Goal: Transaction & Acquisition: Purchase product/service

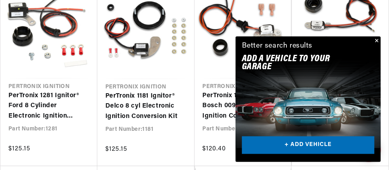
scroll to position [0, 317]
click at [311, 143] on link "+ ADD VEHICLE" at bounding box center [308, 146] width 133 height 18
click at [300, 146] on link "+ ADD VEHICLE" at bounding box center [308, 146] width 133 height 18
click at [330, 93] on img at bounding box center [308, 103] width 160 height 100
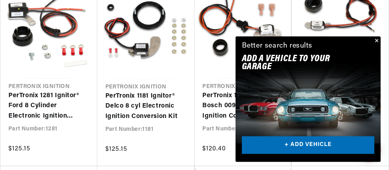
click at [377, 41] on button "Close" at bounding box center [377, 41] width 10 height 10
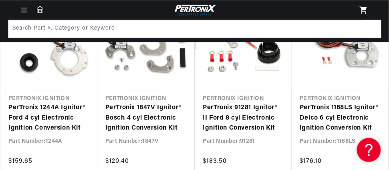
scroll to position [401, 0]
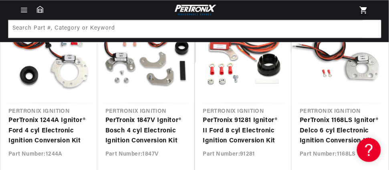
click at [150, 116] on link "PerTronix 1847V Ignitor® Bosch 4 cyl Electronic Ignition Conversion Kit" at bounding box center [145, 131] width 81 height 31
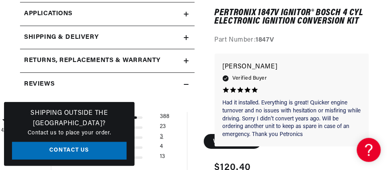
scroll to position [561, 0]
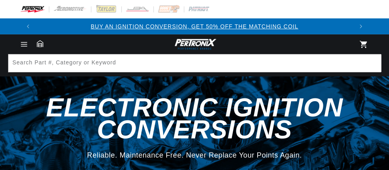
select select "Accel"
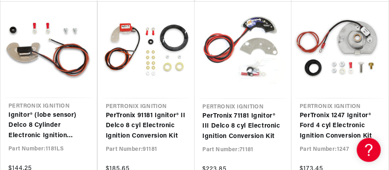
scroll to position [601, 0]
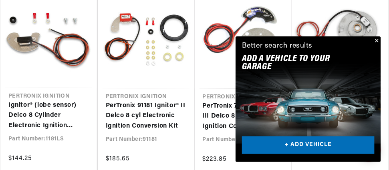
click at [377, 42] on button "Close" at bounding box center [377, 41] width 10 height 10
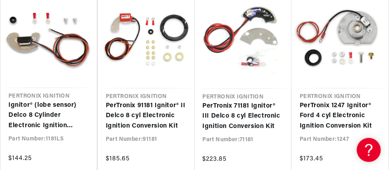
scroll to position [0, 317]
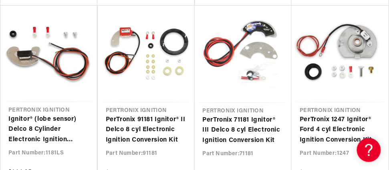
scroll to position [601, 0]
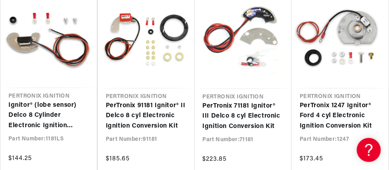
click at [321, 105] on link "PerTronix 1247 Ignitor® Ford 4 cyl Electronic Ignition Conversion Kit" at bounding box center [340, 116] width 81 height 31
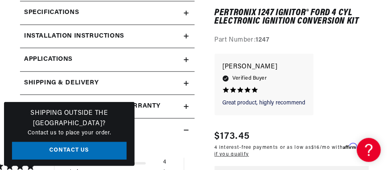
scroll to position [0, 317]
click at [181, 59] on link "Applications" at bounding box center [107, 60] width 175 height 24
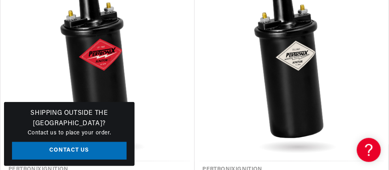
scroll to position [1662, 0]
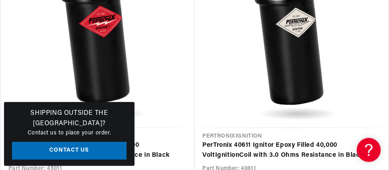
click at [130, 116] on div "Shipping Outside the US? Contact us to place your order. Contact Us" at bounding box center [69, 134] width 131 height 64
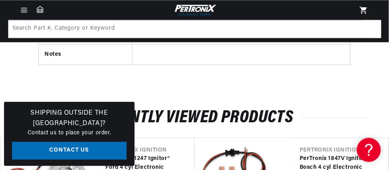
scroll to position [0, 0]
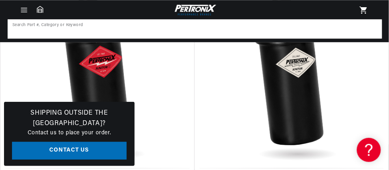
click at [108, 32] on input at bounding box center [194, 29] width 373 height 18
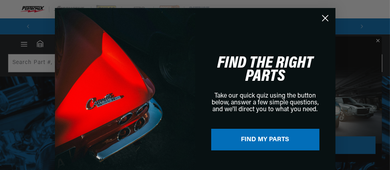
click at [271, 138] on button "FIND MY PARTS" at bounding box center [265, 140] width 108 height 22
click at [323, 18] on circle "Close dialog" at bounding box center [324, 18] width 13 height 13
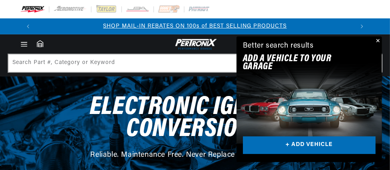
scroll to position [0, 317]
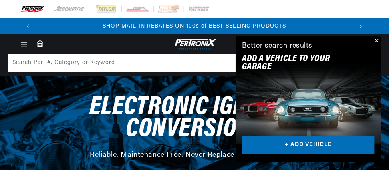
click at [378, 40] on button "Close" at bounding box center [377, 41] width 10 height 10
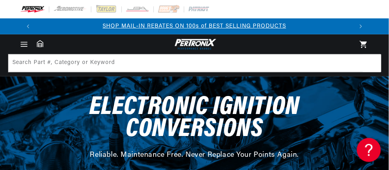
click at [20, 45] on icon "Menu" at bounding box center [24, 44] width 8 height 8
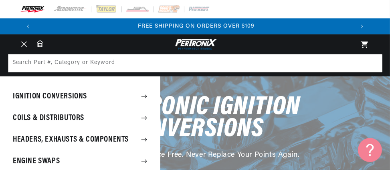
scroll to position [0, 636]
click at [79, 97] on summary "Ignition Conversions" at bounding box center [80, 96] width 160 height 21
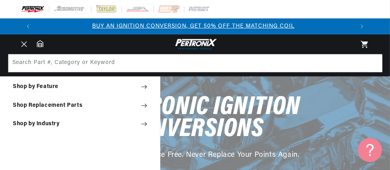
scroll to position [0, 0]
click at [129, 103] on summary "Shop Replacement Parts" at bounding box center [80, 106] width 160 height 18
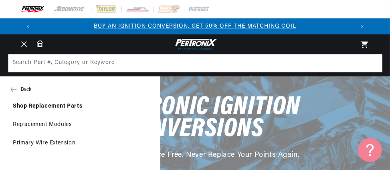
click at [59, 107] on link "Shop Replacement Parts" at bounding box center [80, 107] width 160 height 18
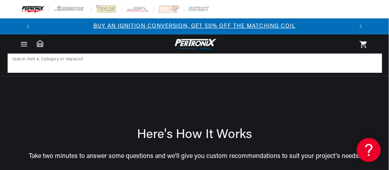
click at [178, 66] on input at bounding box center [194, 64] width 373 height 18
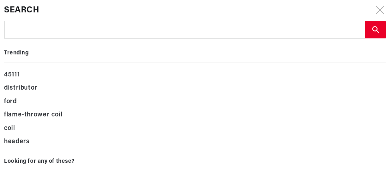
click at [188, 32] on input "text" at bounding box center [184, 30] width 360 height 18
type input "9"
type input "8"
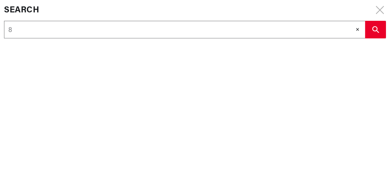
scroll to position [0, 318]
type input "81"
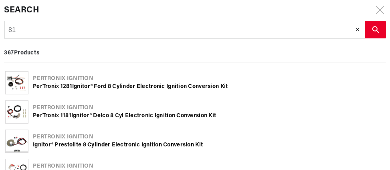
type input "81 f"
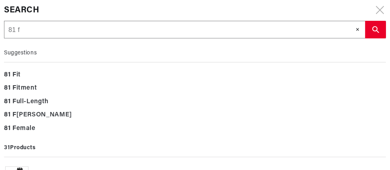
type input "81 fo"
type input "81 for"
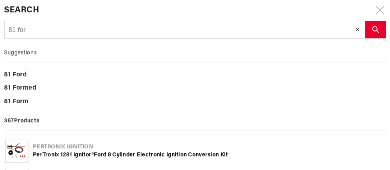
type input "81 ford"
type input "81 ford r"
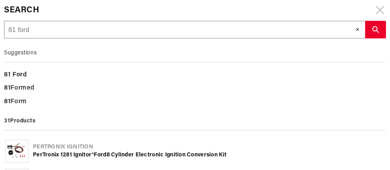
type input "81 ford r"
type input "81 ford ra"
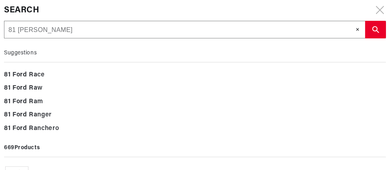
type input "81 ford rab"
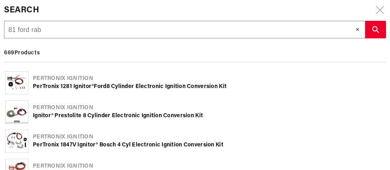
type input "81 ford rabg"
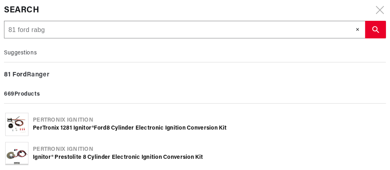
type input "81 ford rabge"
type input "81 ford rabger"
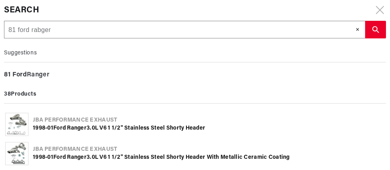
type input "81 ford rabge"
type input "81 ford rabg"
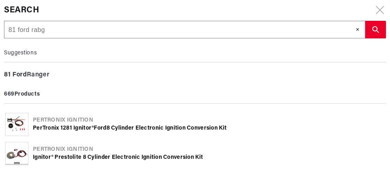
type input "81 ford rab"
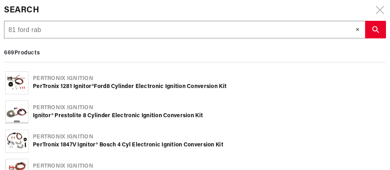
type input "81 ford ra"
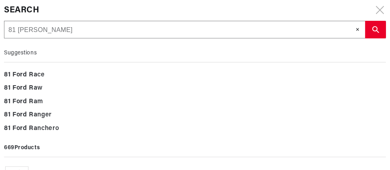
scroll to position [0, 636]
type input "81 ford ra"
click at [32, 115] on b "Ra" at bounding box center [33, 115] width 8 height 6
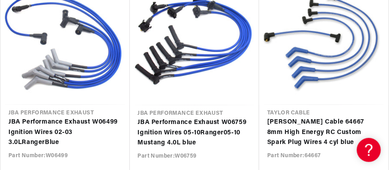
scroll to position [0, 317]
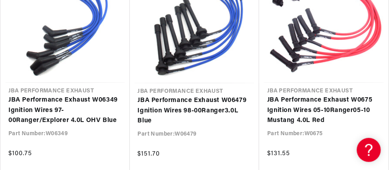
scroll to position [0, 635]
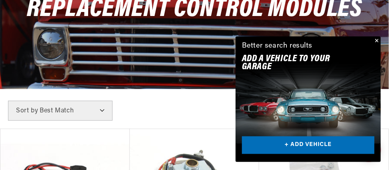
click at [101, 108] on select "Best Match Featured Name, A-Z Name, Z-A Price, Low to High Price, High to Low" at bounding box center [60, 111] width 105 height 20
click at [136, 119] on div "Filters 135 results Show Universal Parts Sort by Best Match Featured Name, A-Z …" at bounding box center [194, 111] width 389 height 20
click at [374, 42] on button "Close" at bounding box center [377, 41] width 10 height 10
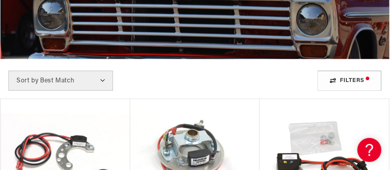
scroll to position [160, 0]
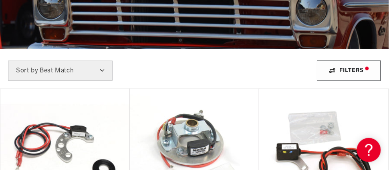
click at [344, 73] on div "Filters" at bounding box center [349, 71] width 64 height 20
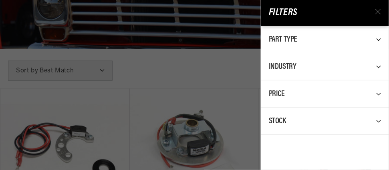
scroll to position [0, 318]
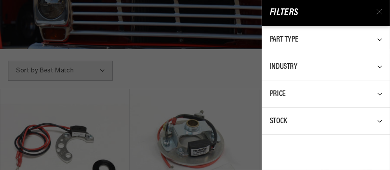
click at [201, 95] on div "Filters Part Type 0 selected Reset Ignition Control Module 135 Industry 0 selec…" at bounding box center [195, 85] width 390 height 170
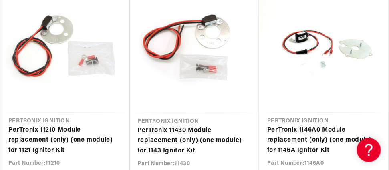
scroll to position [922, 0]
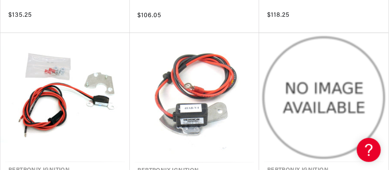
scroll to position [1563, 0]
